Goal: Task Accomplishment & Management: Manage account settings

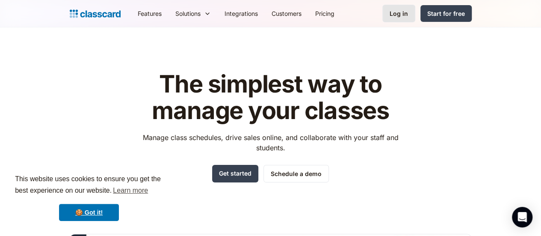
click at [408, 15] on div "Log in" at bounding box center [399, 13] width 18 height 9
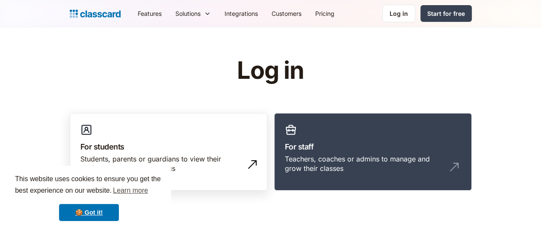
click at [141, 156] on div "Students, parents or guardians to view their profile and manage bookings" at bounding box center [159, 163] width 159 height 19
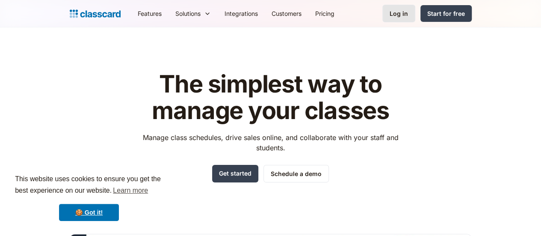
click at [408, 17] on div "Log in" at bounding box center [399, 13] width 18 height 9
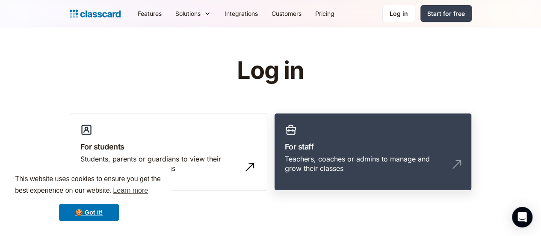
click at [327, 150] on h3 "For staff" at bounding box center [373, 147] width 176 height 12
